Goal: Task Accomplishment & Management: Complete application form

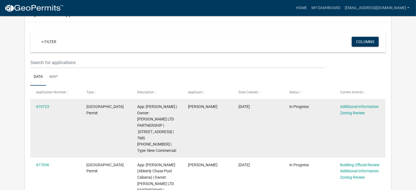
scroll to position [28, 0]
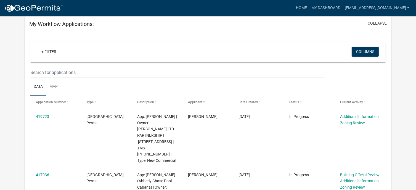
click at [371, 82] on ul "Data Map" at bounding box center [207, 86] width 355 height 17
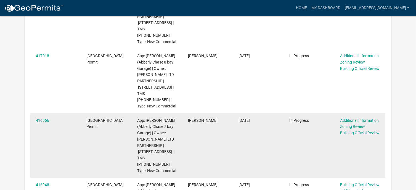
scroll to position [221, 0]
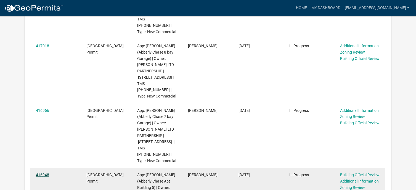
click at [41, 172] on link "416948" at bounding box center [42, 174] width 13 height 4
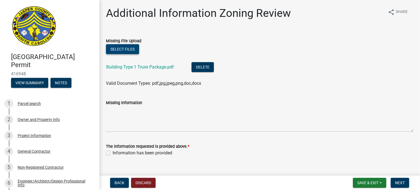
click at [119, 48] on button "Select files" at bounding box center [122, 49] width 33 height 10
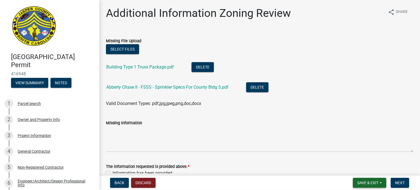
click at [367, 183] on span "Save & Exit" at bounding box center [367, 182] width 21 height 4
click at [356, 167] on button "Save & Exit" at bounding box center [364, 168] width 44 height 13
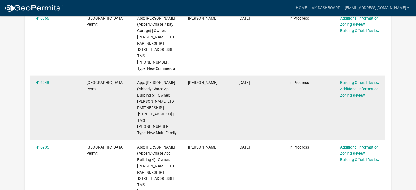
scroll to position [331, 0]
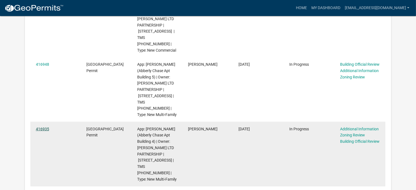
click at [41, 127] on link "416935" at bounding box center [42, 129] width 13 height 4
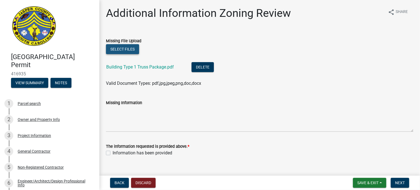
click at [129, 46] on button "Select files" at bounding box center [122, 49] width 33 height 10
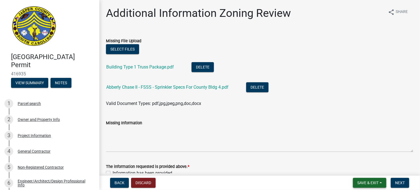
click at [369, 182] on span "Save & Exit" at bounding box center [367, 182] width 21 height 4
click at [353, 170] on button "Save & Exit" at bounding box center [364, 168] width 44 height 13
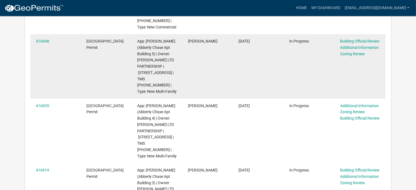
scroll to position [359, 0]
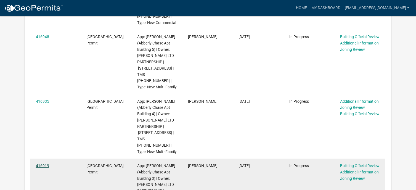
click at [48, 163] on link "416919" at bounding box center [42, 165] width 13 height 4
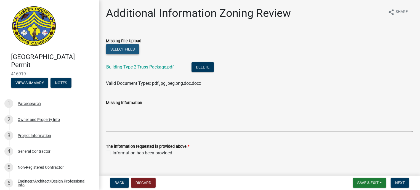
click at [127, 47] on button "Select files" at bounding box center [122, 49] width 33 height 10
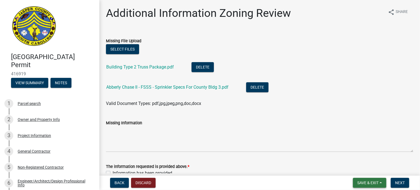
click at [362, 181] on span "Save & Exit" at bounding box center [367, 182] width 21 height 4
click at [363, 165] on button "Save & Exit" at bounding box center [364, 168] width 44 height 13
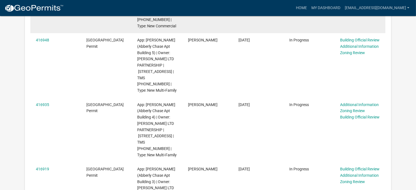
scroll to position [377, 0]
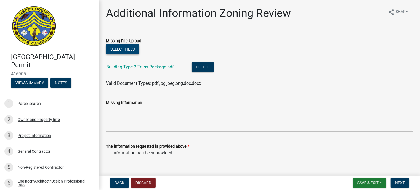
click at [124, 48] on button "Select files" at bounding box center [122, 49] width 33 height 10
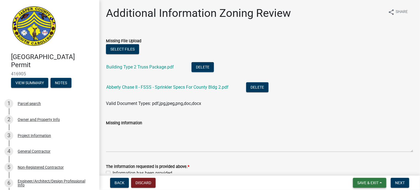
click at [368, 181] on span "Save & Exit" at bounding box center [367, 182] width 21 height 4
click at [360, 168] on button "Save & Exit" at bounding box center [364, 168] width 44 height 13
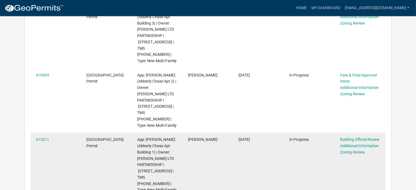
scroll to position [497, 0]
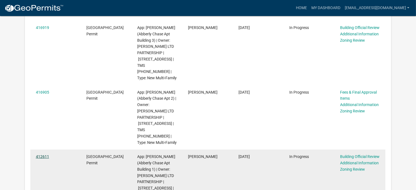
click at [39, 154] on link "412611" at bounding box center [42, 156] width 13 height 4
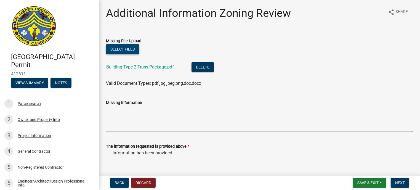
click at [116, 50] on button "Select files" at bounding box center [122, 49] width 33 height 10
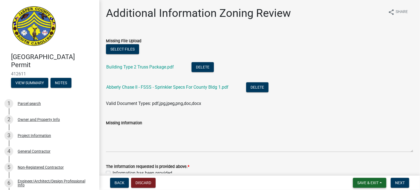
click at [369, 182] on span "Save & Exit" at bounding box center [367, 182] width 21 height 4
click at [362, 166] on button "Save & Exit" at bounding box center [364, 168] width 44 height 13
